Goal: Check status: Check status

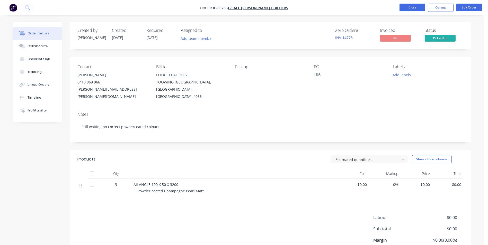
click at [405, 5] on button "Close" at bounding box center [412, 8] width 26 height 8
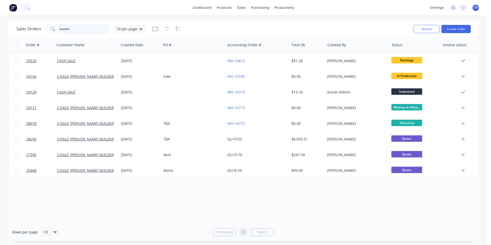
click at [78, 31] on input "hutchi" at bounding box center [85, 29] width 50 height 10
type input "h"
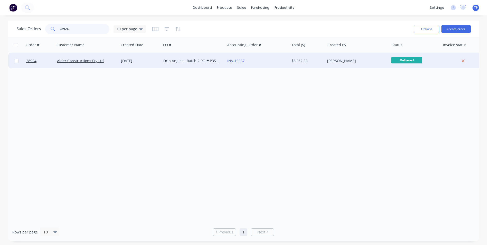
type input "28924"
click at [113, 61] on div "Alder Constructions Pty Ltd" at bounding box center [85, 60] width 57 height 5
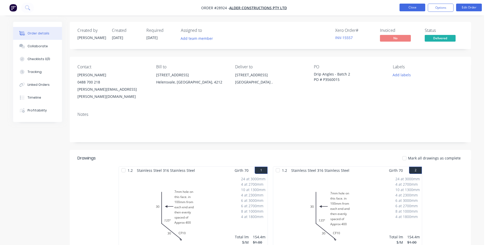
click at [404, 5] on button "Close" at bounding box center [412, 8] width 26 height 8
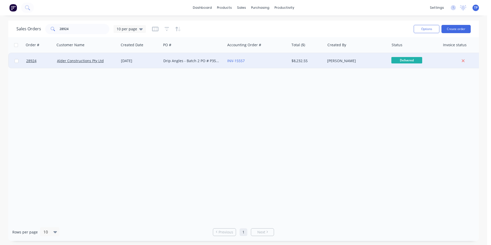
click at [109, 62] on div "Alder Constructions Pty Ltd" at bounding box center [85, 60] width 57 height 5
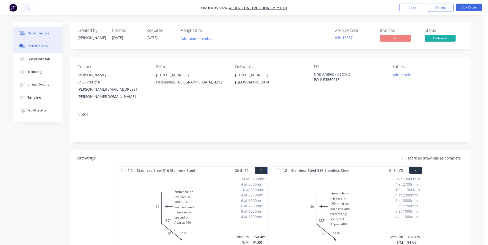
click at [36, 46] on div "Collaborate" at bounding box center [37, 46] width 20 height 5
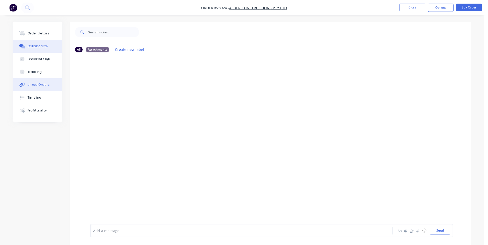
click at [38, 86] on div "Linked Orders" at bounding box center [38, 84] width 22 height 5
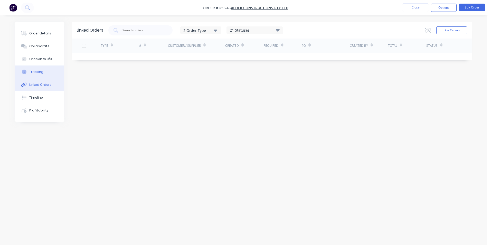
click at [37, 72] on div "Tracking" at bounding box center [36, 72] width 14 height 5
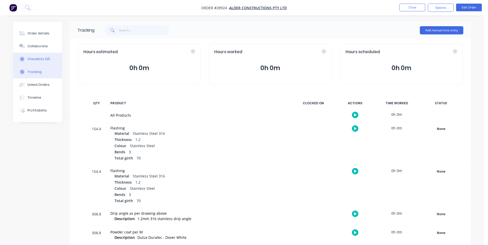
click at [34, 58] on div "Checklists 0/0" at bounding box center [38, 59] width 23 height 5
type textarea "x"
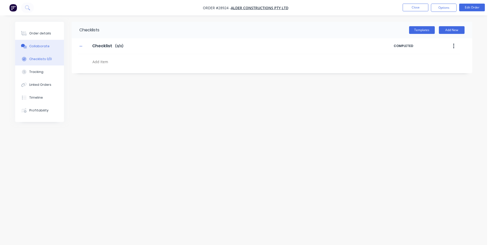
click at [32, 45] on div "Collaborate" at bounding box center [39, 46] width 20 height 5
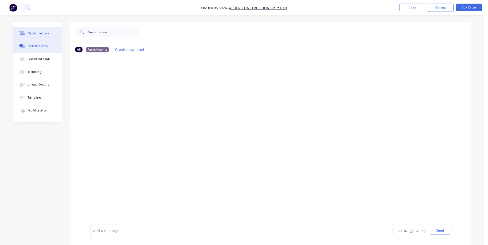
click at [37, 33] on div "Order details" at bounding box center [38, 33] width 22 height 5
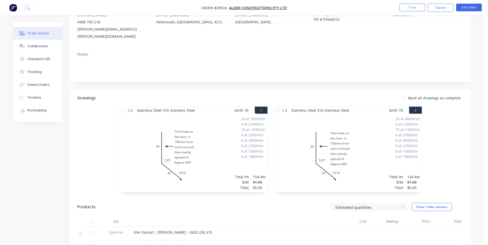
scroll to position [128, 0]
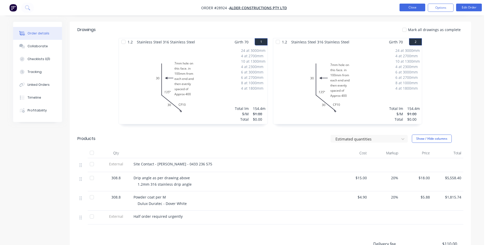
click at [415, 7] on button "Close" at bounding box center [412, 8] width 26 height 8
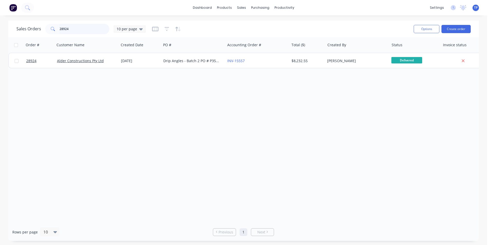
click at [89, 31] on input "28924" at bounding box center [85, 29] width 50 height 10
type input "2"
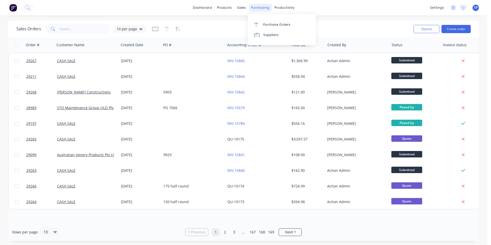
click at [261, 7] on div "purchasing" at bounding box center [260, 8] width 23 height 8
click at [258, 24] on div "Sales Orders" at bounding box center [260, 24] width 21 height 5
click at [267, 24] on div "Purchase Orders" at bounding box center [276, 24] width 27 height 5
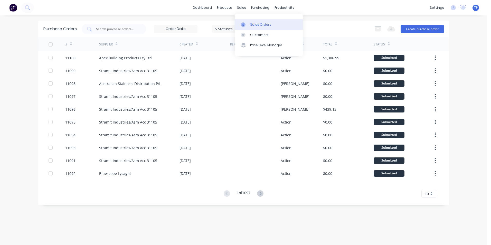
click at [252, 26] on div "Sales Orders" at bounding box center [260, 24] width 21 height 5
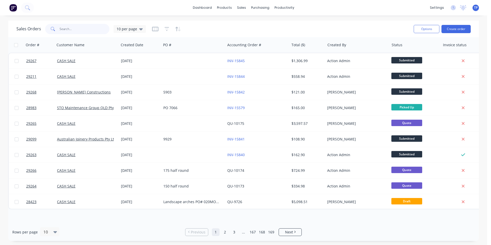
click at [81, 28] on input "text" at bounding box center [85, 29] width 50 height 10
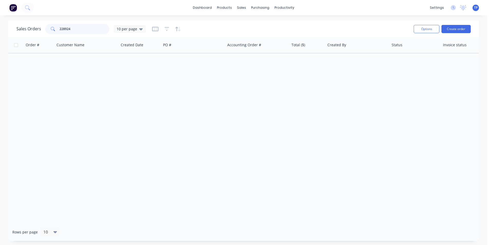
click at [61, 28] on input "228924" at bounding box center [85, 29] width 50 height 10
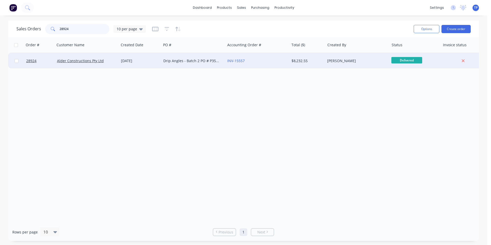
type input "28924"
click at [263, 57] on div "INV-15557" at bounding box center [257, 60] width 64 height 15
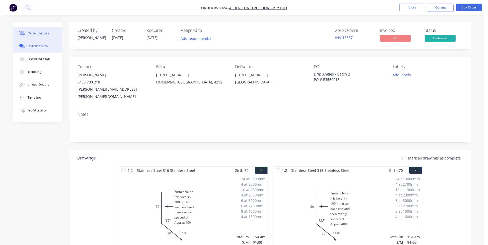
click at [35, 46] on div "Collaborate" at bounding box center [37, 46] width 20 height 5
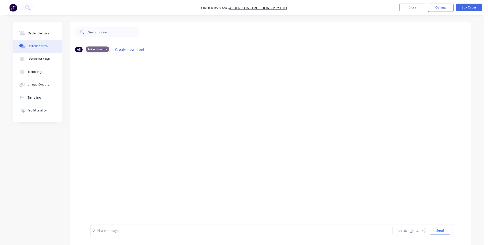
click at [100, 48] on div "Attachments" at bounding box center [98, 50] width 24 height 6
click at [87, 77] on div at bounding box center [270, 141] width 401 height 168
click at [80, 49] on div "All" at bounding box center [79, 50] width 8 height 6
click at [103, 50] on div "Attachments" at bounding box center [98, 50] width 24 height 6
click at [411, 8] on button "Close" at bounding box center [412, 8] width 26 height 8
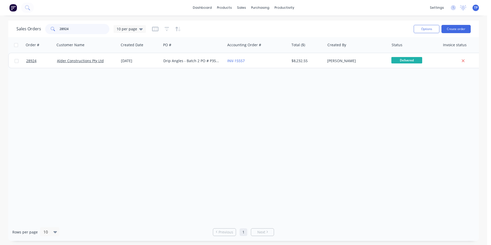
click at [85, 32] on input "28924" at bounding box center [85, 29] width 50 height 10
type input "2"
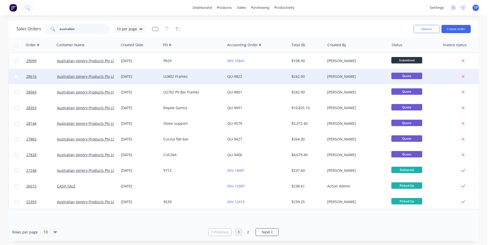
type input "australian"
click at [203, 74] on div "U2802 Frames" at bounding box center [191, 76] width 57 height 5
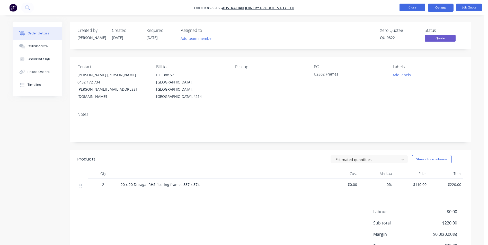
click at [405, 8] on button "Close" at bounding box center [412, 8] width 26 height 8
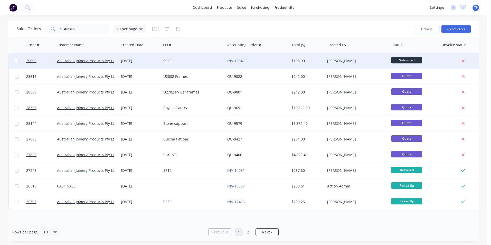
click at [195, 61] on div "9929" at bounding box center [191, 60] width 57 height 5
